Goal: Find specific page/section: Find specific page/section

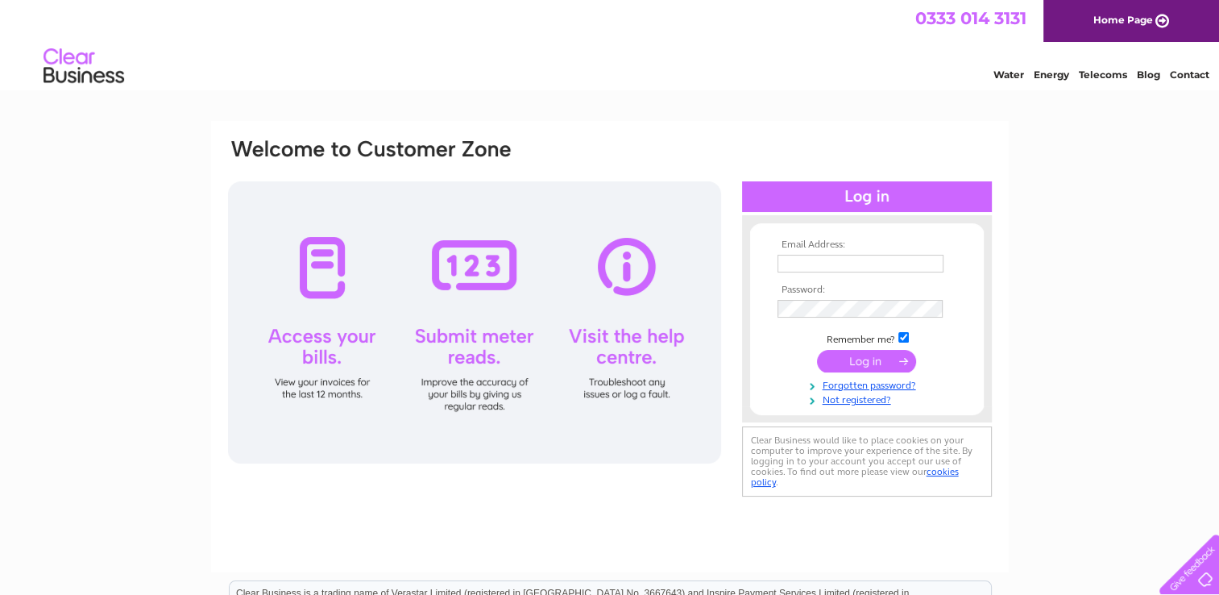
type input "[EMAIL_ADDRESS][DOMAIN_NAME]"
click at [875, 363] on input "submit" at bounding box center [866, 361] width 99 height 23
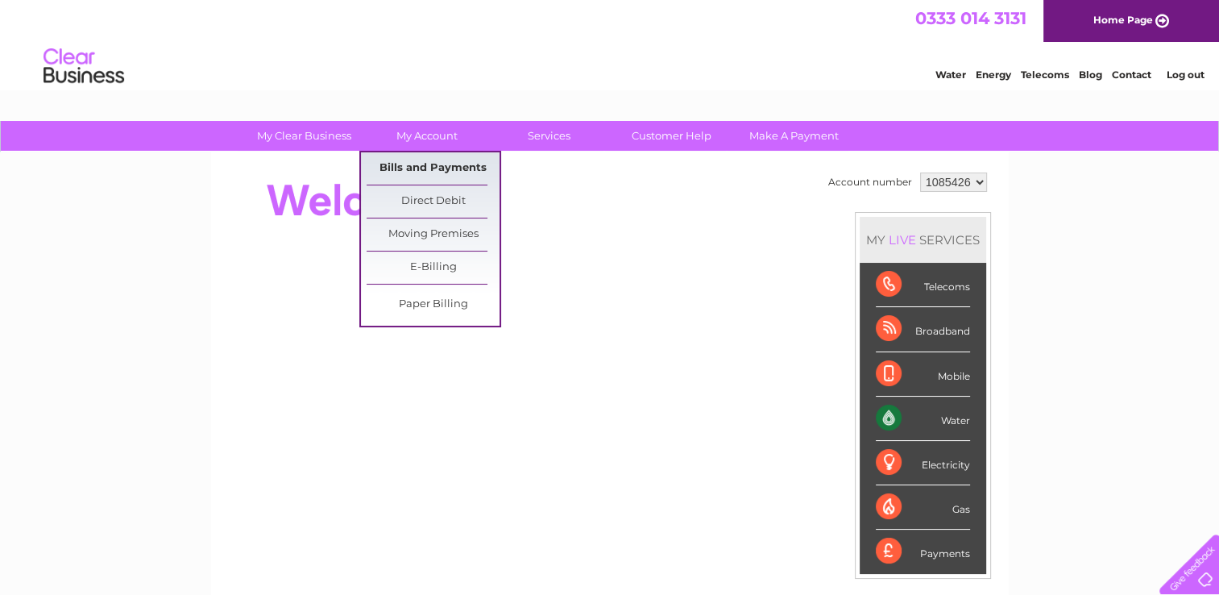
click at [440, 169] on link "Bills and Payments" at bounding box center [433, 168] width 133 height 32
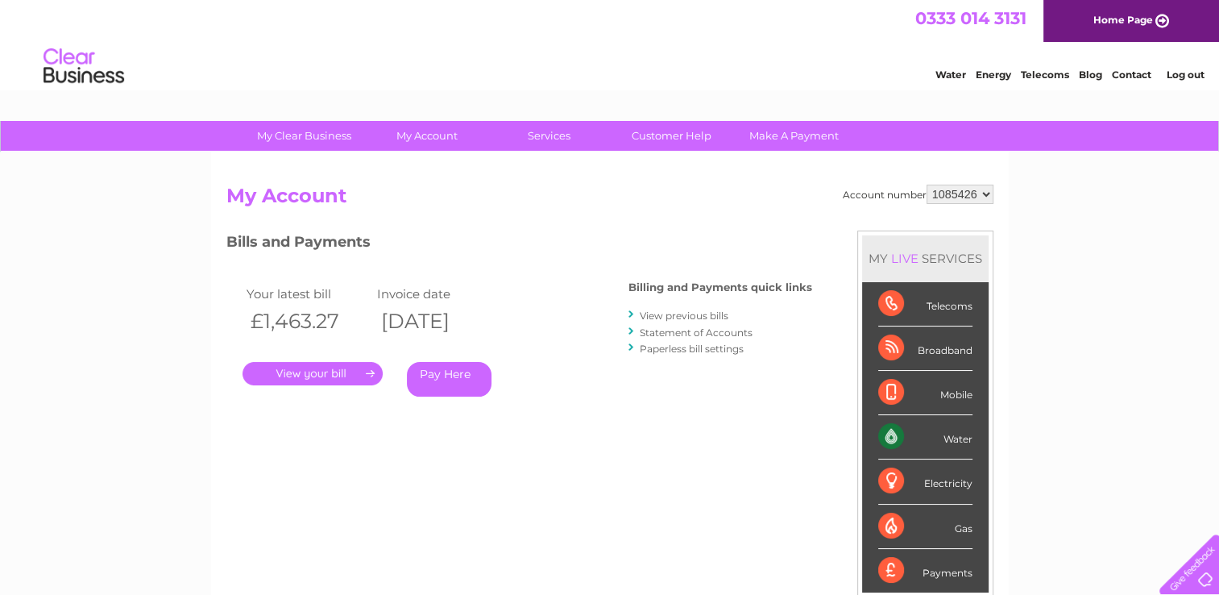
click at [355, 372] on link "." at bounding box center [313, 373] width 140 height 23
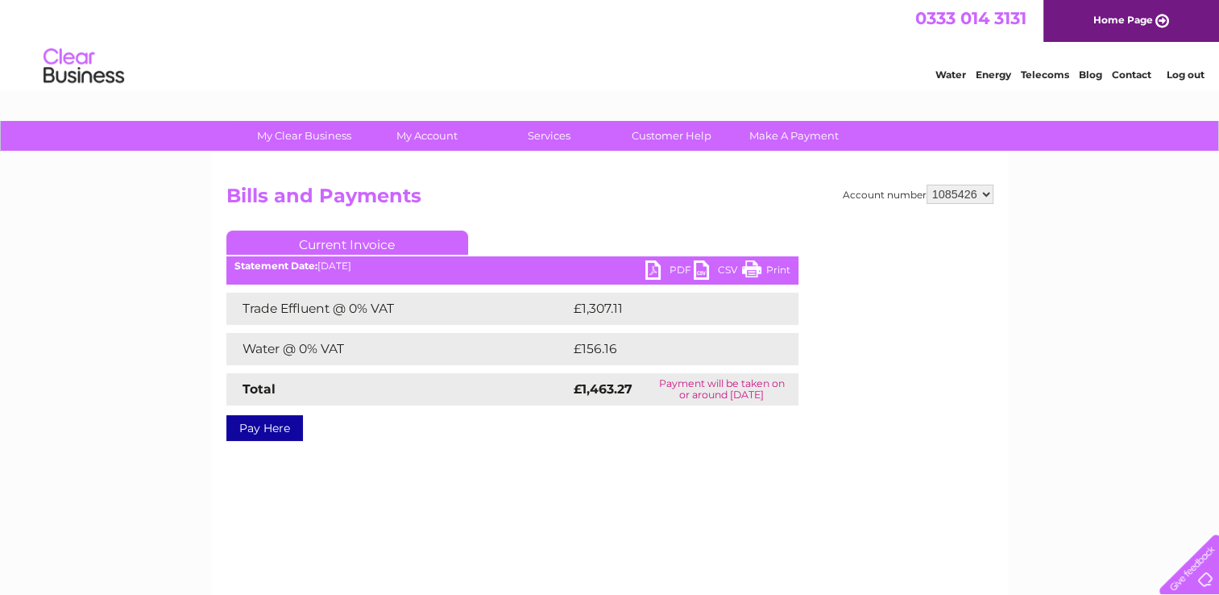
click at [675, 269] on link "PDF" at bounding box center [670, 271] width 48 height 23
